Goal: Information Seeking & Learning: Find specific fact

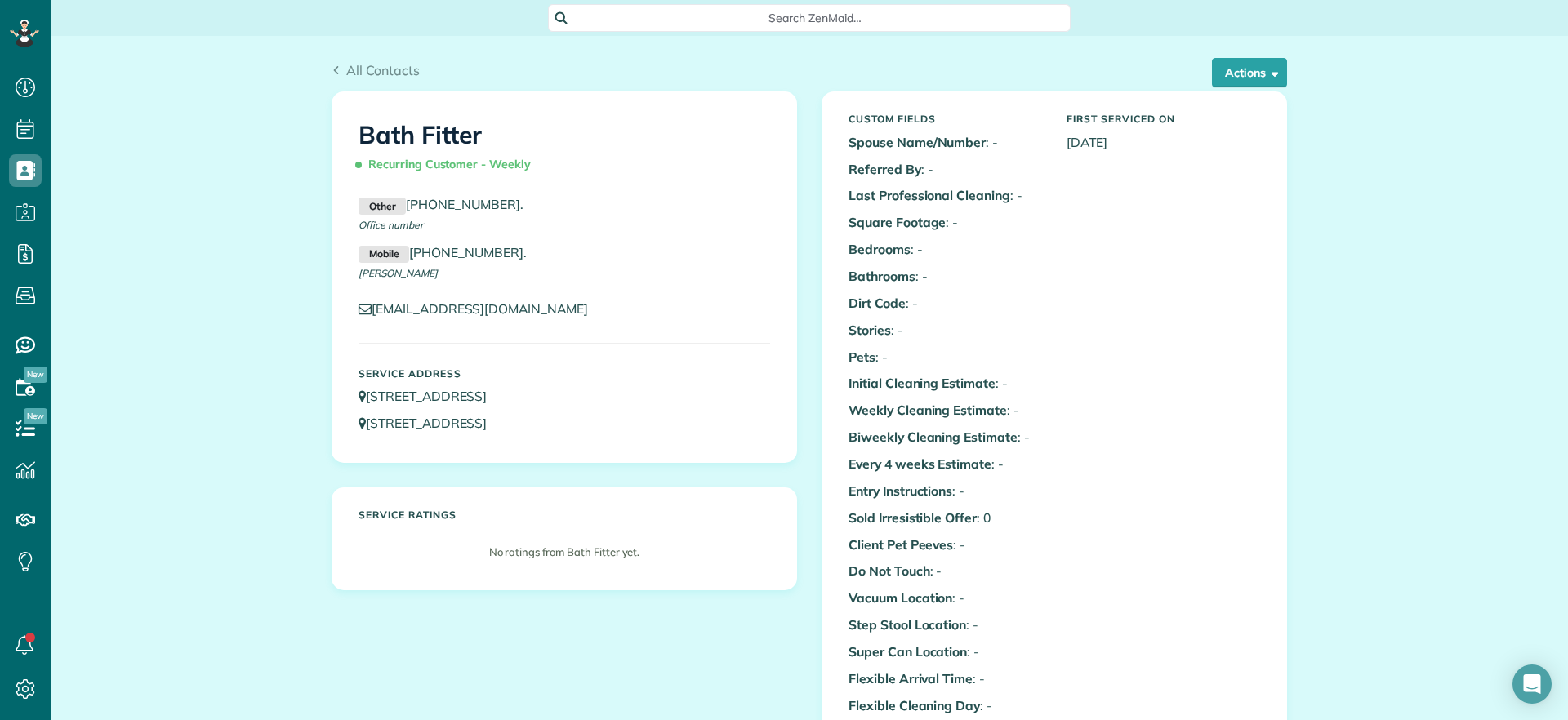
click at [646, 17] on span "Search ZenMaid…" at bounding box center [815, 18] width 496 height 17
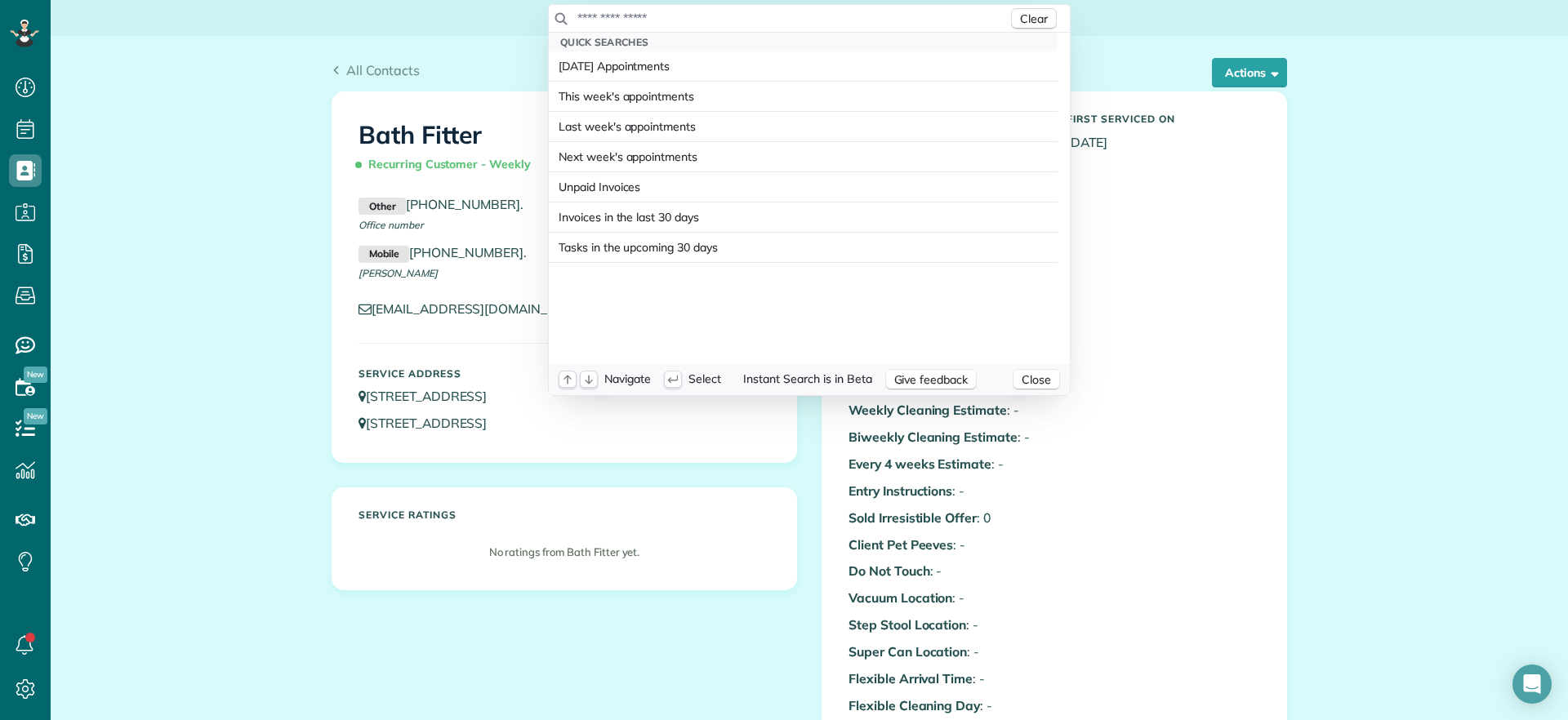
click at [647, 15] on input "text" at bounding box center [792, 18] width 431 height 17
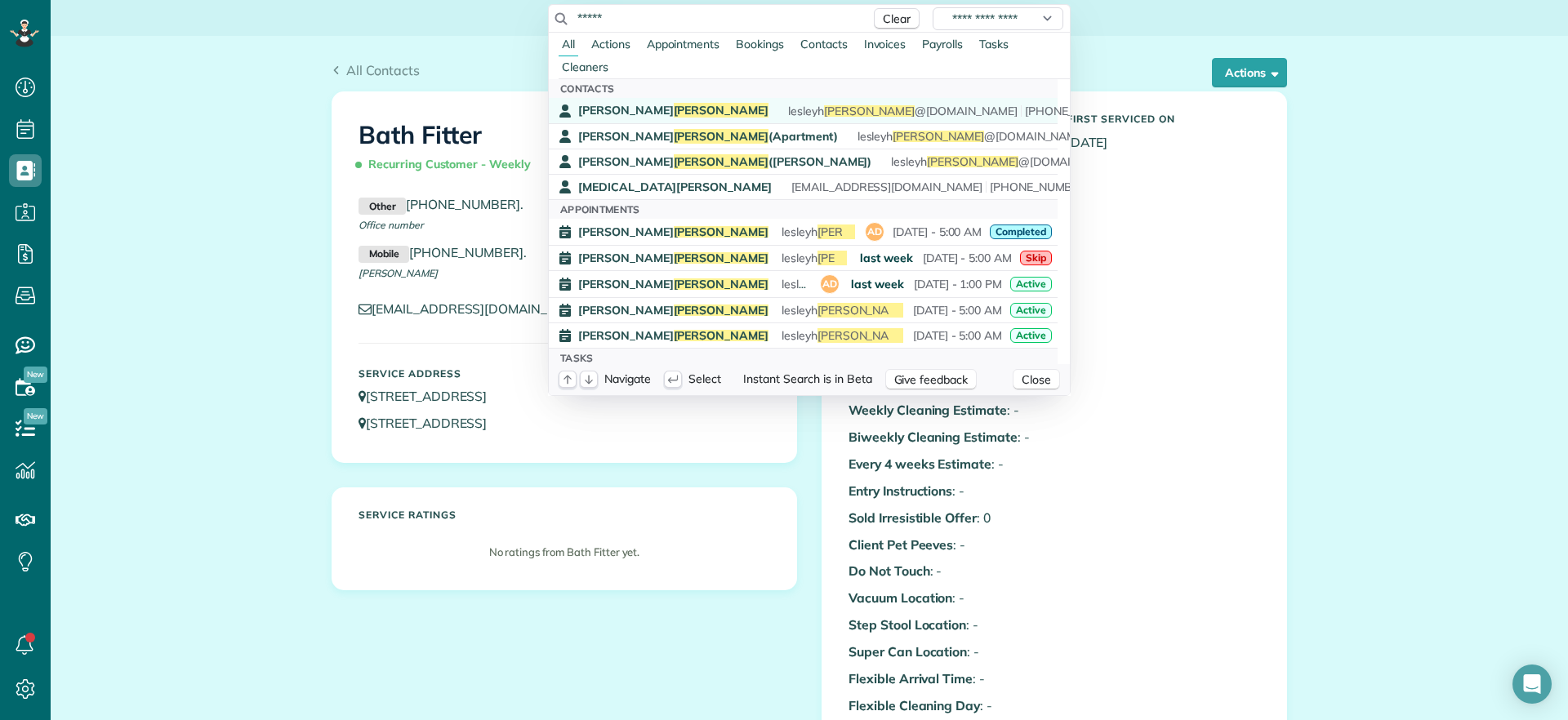
type input "*****"
click at [590, 105] on span "[PERSON_NAME]" at bounding box center [674, 110] width 190 height 15
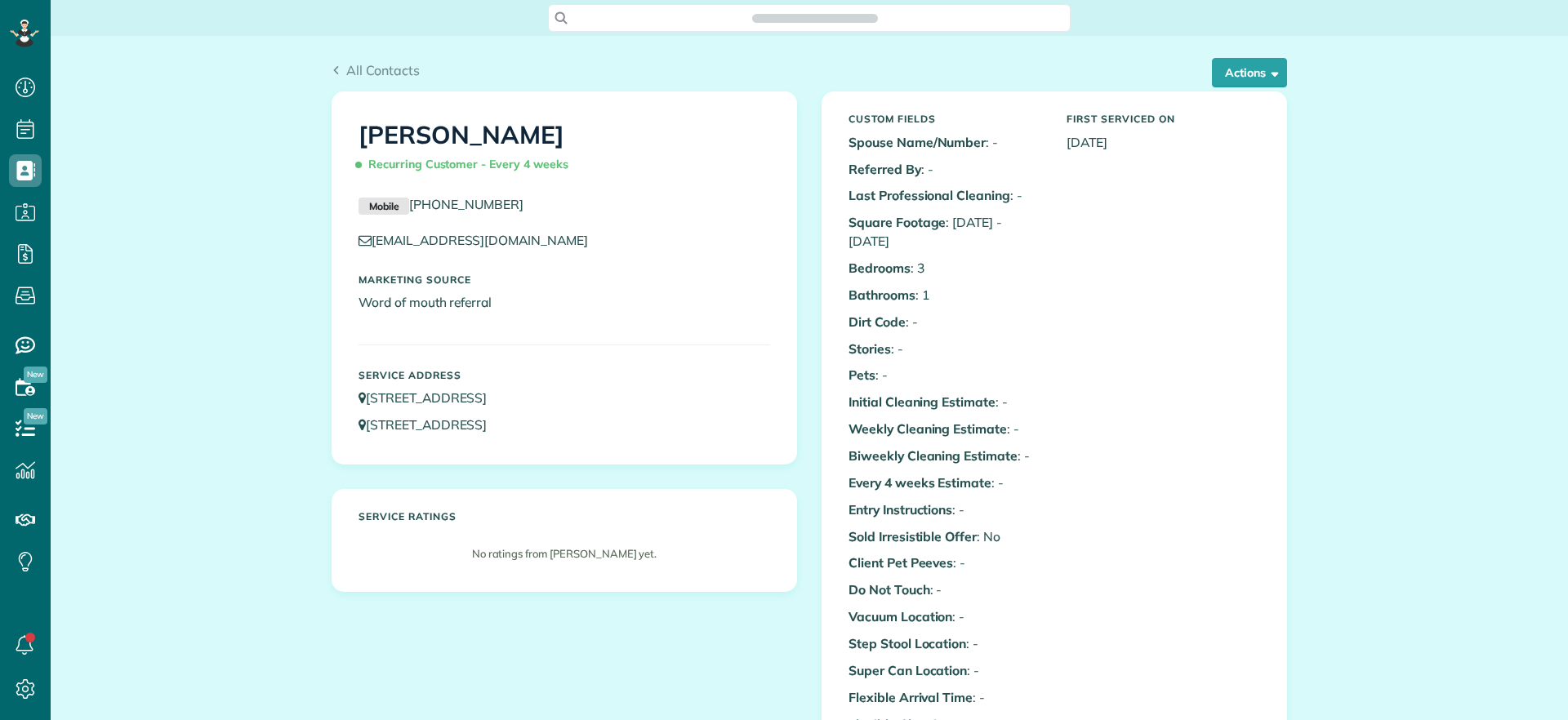
scroll to position [7, 7]
click at [1236, 74] on button "Actions" at bounding box center [1249, 73] width 76 height 29
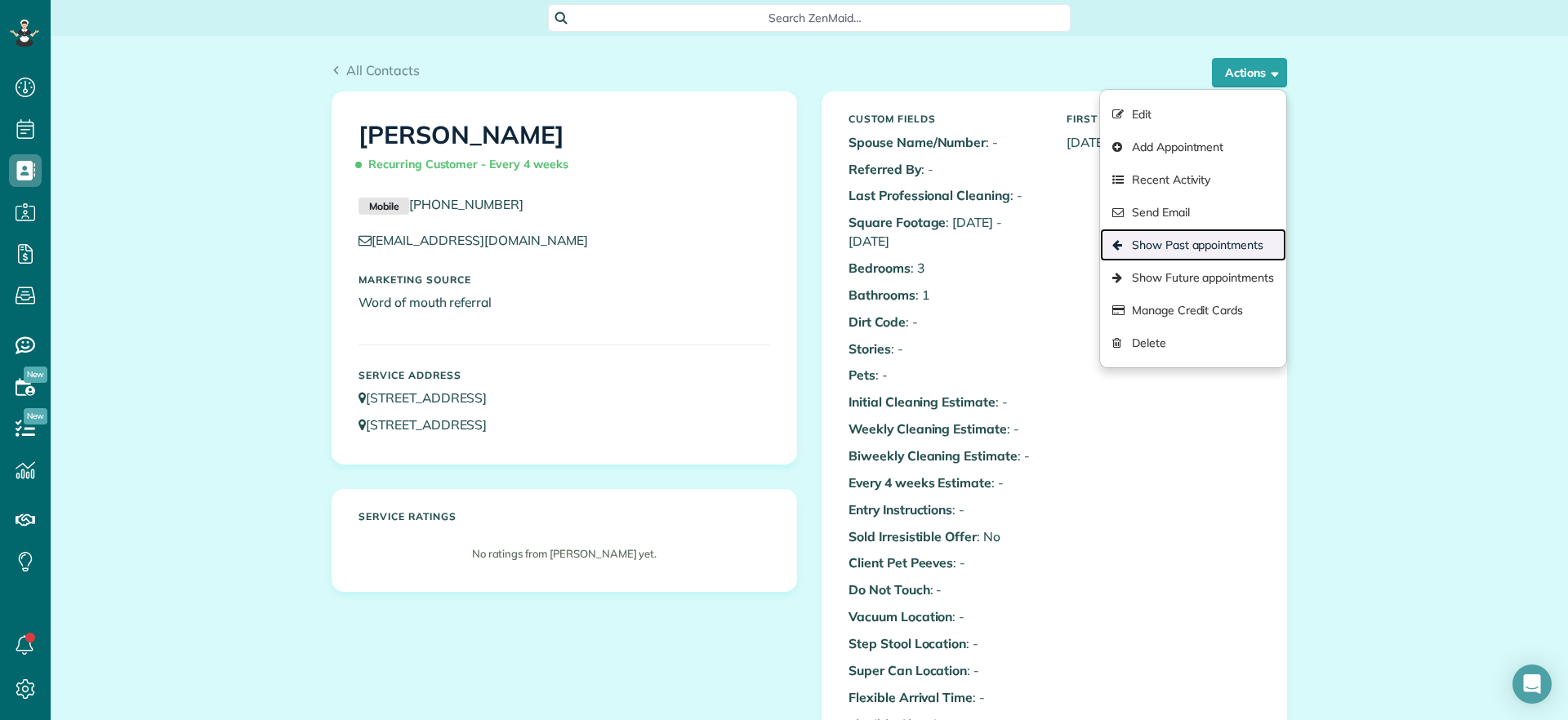
click at [1225, 254] on link "Show Past appointments" at bounding box center [1193, 244] width 186 height 32
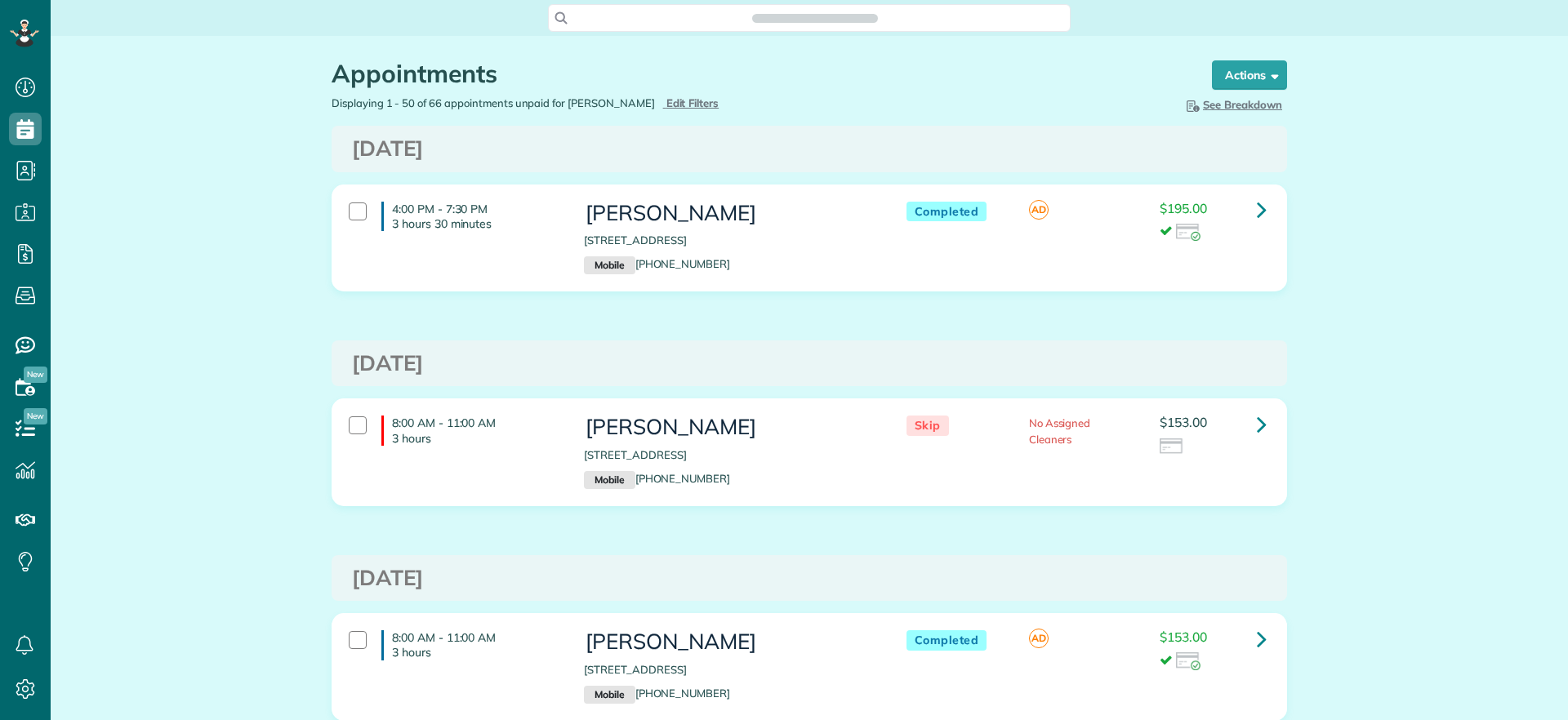
scroll to position [7, 7]
click at [1251, 225] on div "4:00 PM - 7:30 PM 3 hours 30 minutes Lesley Bruno 807 West 47th Street Richmond…" at bounding box center [809, 237] width 954 height 105
click at [1256, 210] on icon at bounding box center [1261, 209] width 10 height 28
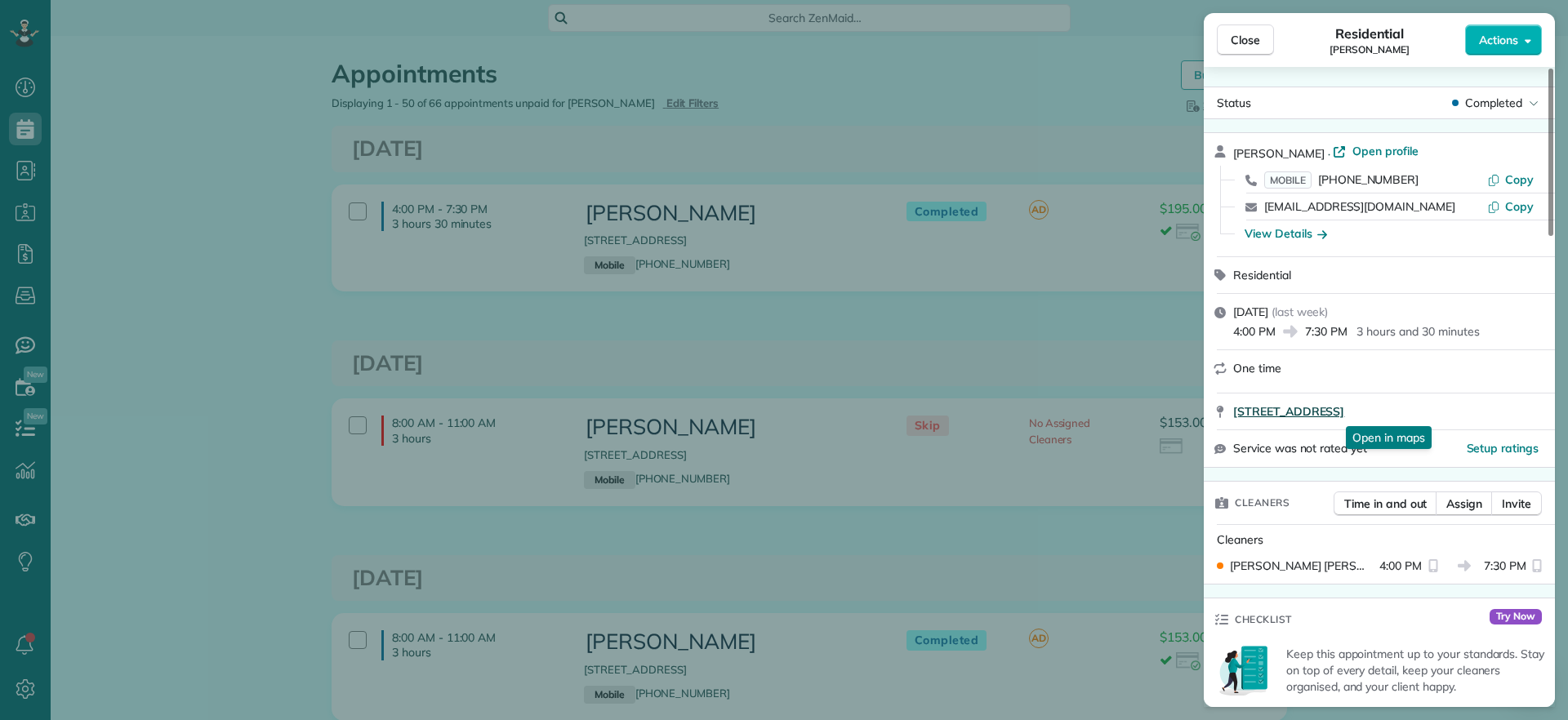
drag, startPoint x: 1221, startPoint y: 418, endPoint x: 1466, endPoint y: 413, distance: 245.1
click at [1466, 413] on div "807 West 47th Street Richmond VA 23225 Open in maps Open in maps" at bounding box center [1379, 411] width 351 height 36
